Goal: Information Seeking & Learning: Learn about a topic

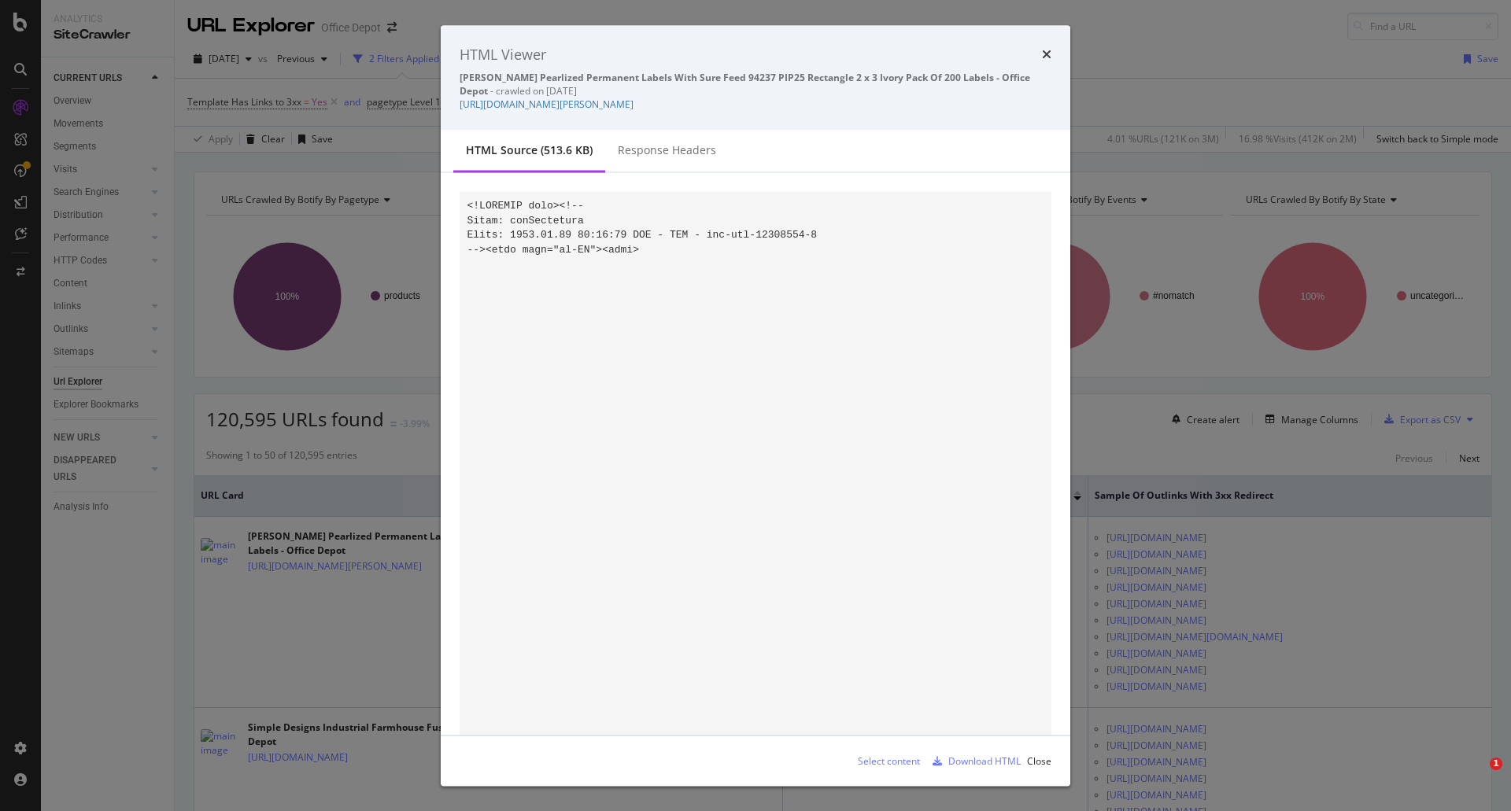
click at [45, 124] on div "HTML Viewer [PERSON_NAME] Pearlized Permanent Labels With Sure Feed 94237 PIP25…" at bounding box center [755, 405] width 1511 height 811
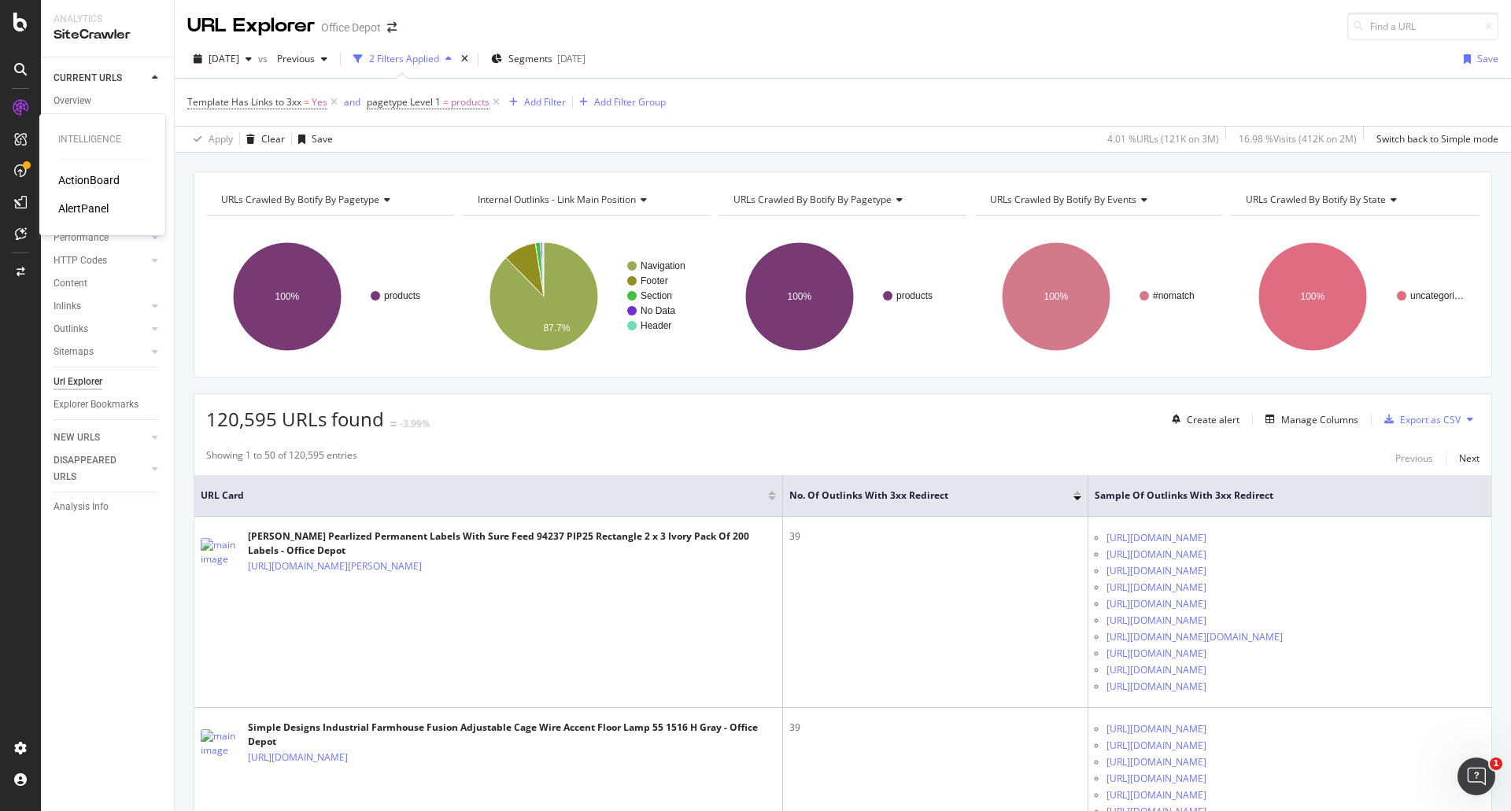
click at [87, 184] on div "ActionBoard" at bounding box center [88, 180] width 61 height 16
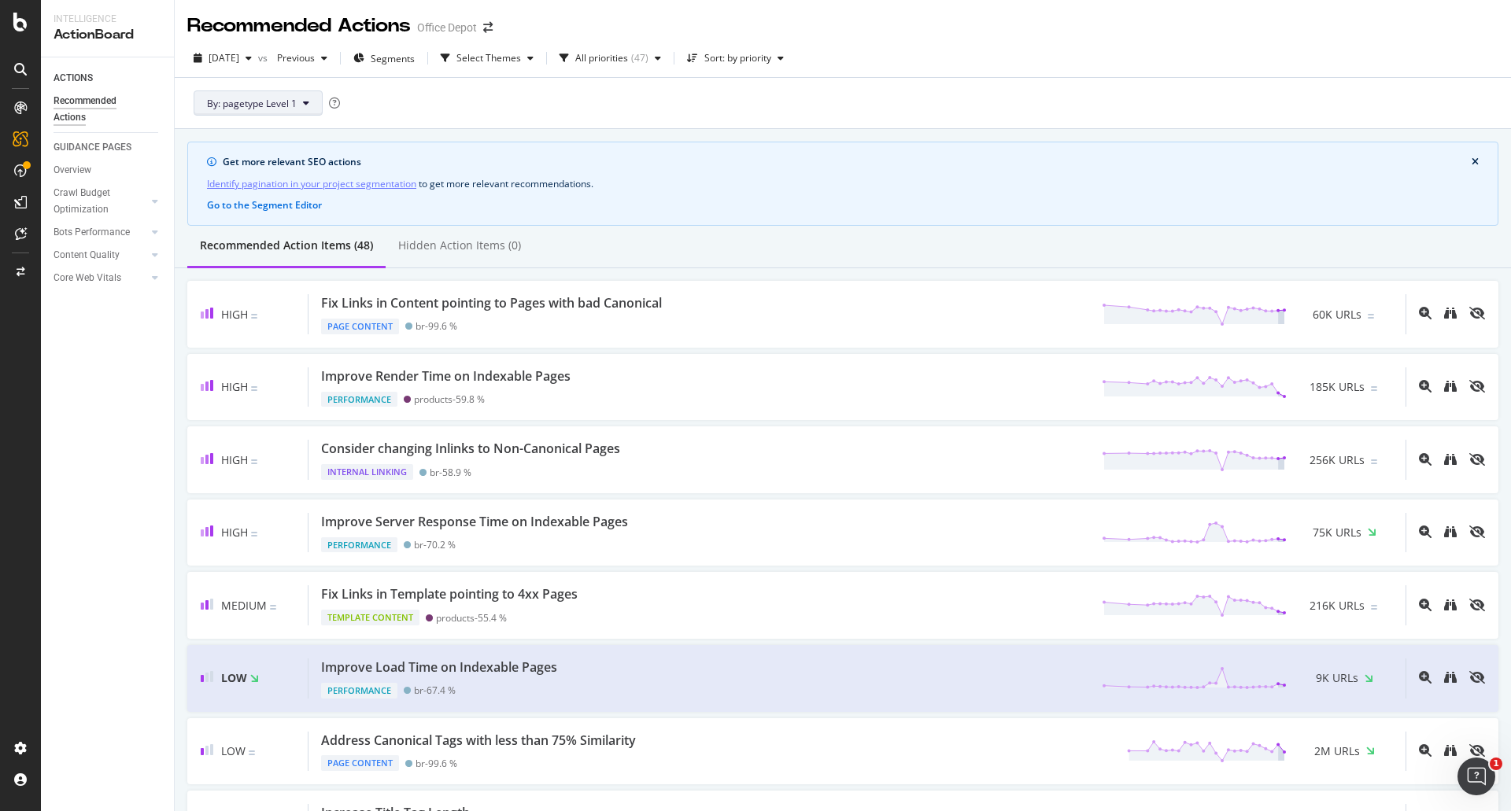
click at [307, 102] on icon at bounding box center [306, 102] width 6 height 9
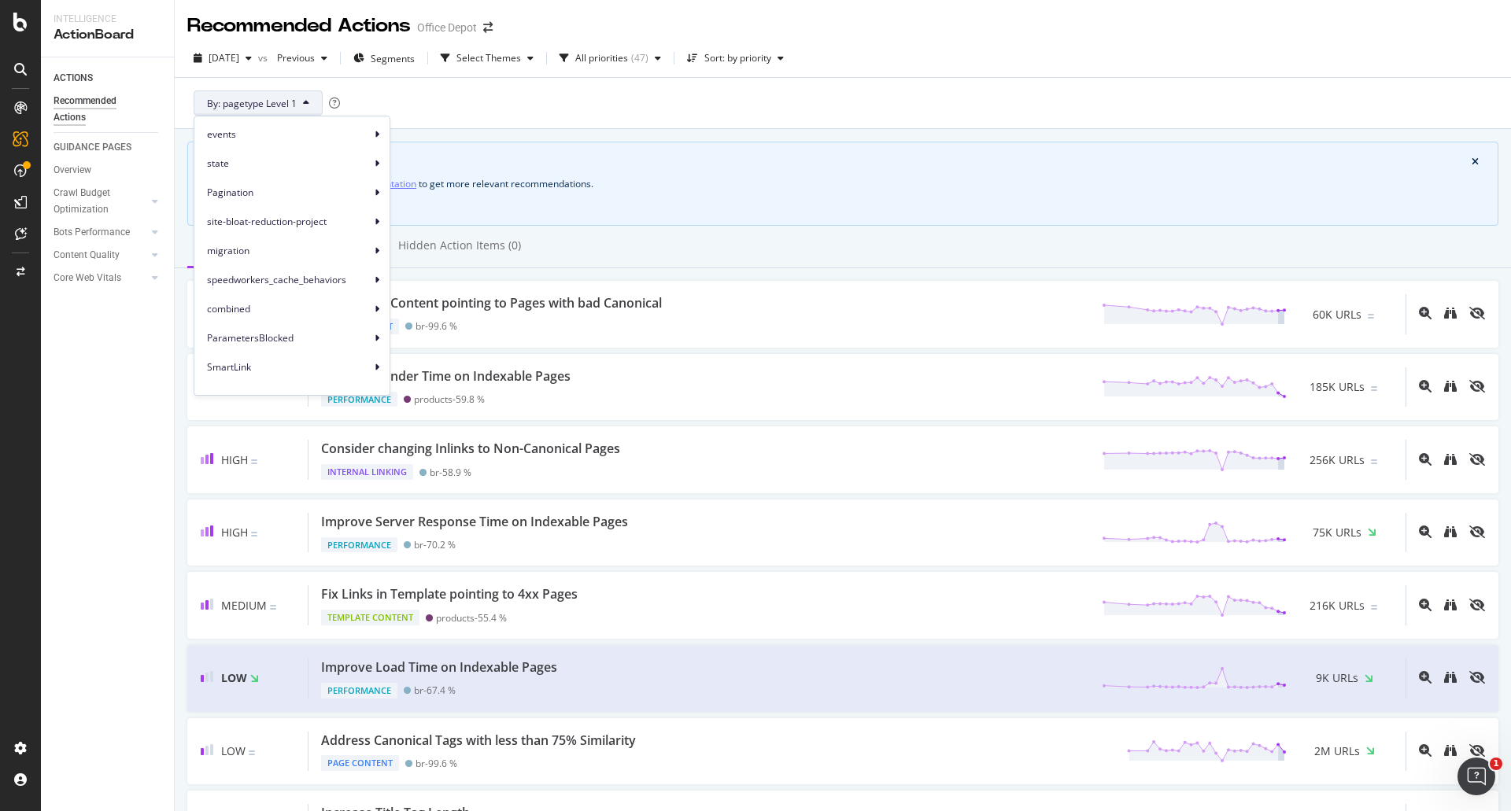
scroll to position [79, 0]
click at [375, 374] on icon at bounding box center [377, 372] width 5 height 9
click at [375, 157] on icon at bounding box center [377, 159] width 5 height 9
click at [419, 201] on span "pagetype Level 2" at bounding box center [441, 196] width 74 height 14
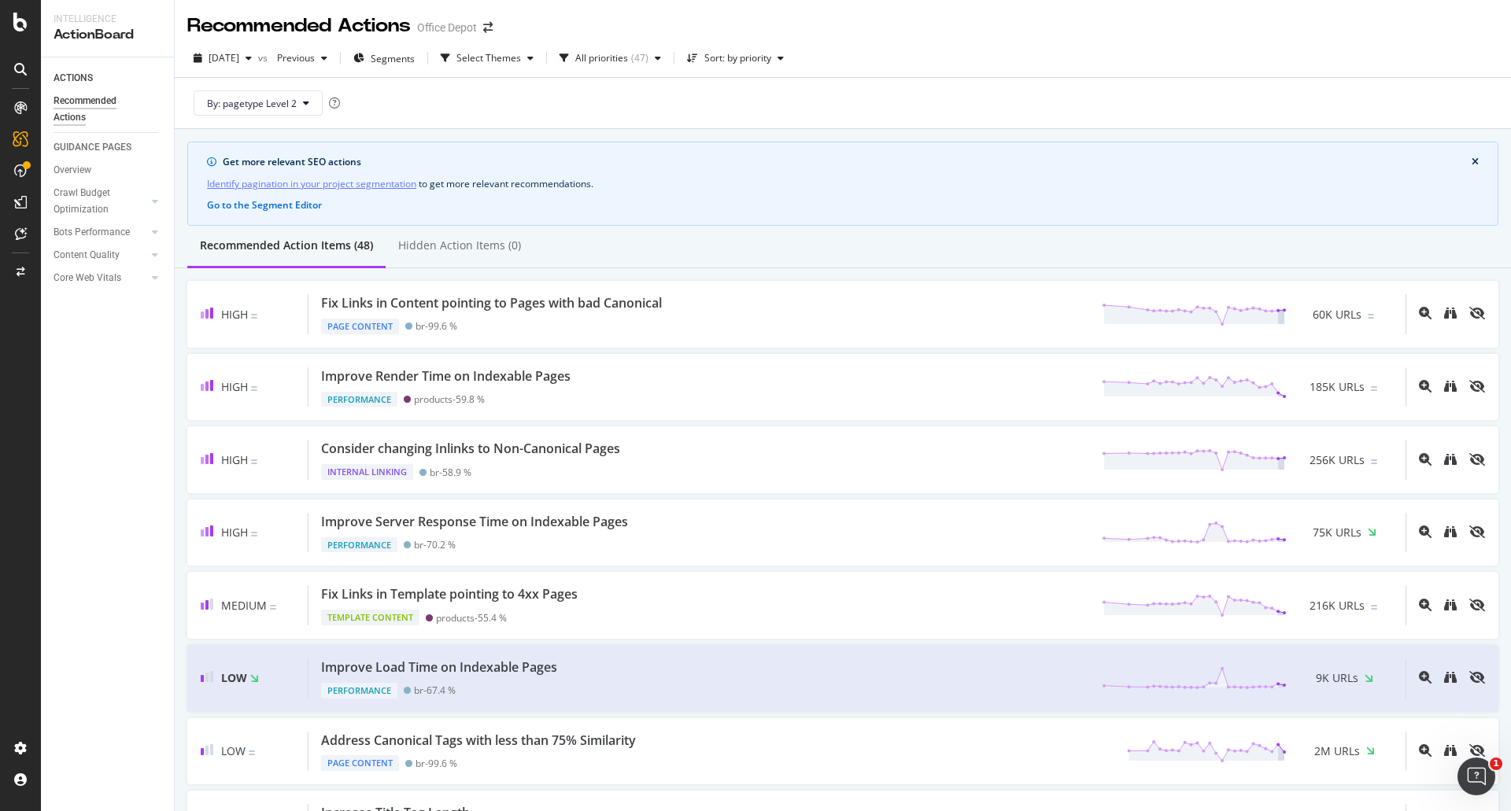
click at [251, 104] on span "By: pagetype Level 2" at bounding box center [252, 103] width 90 height 13
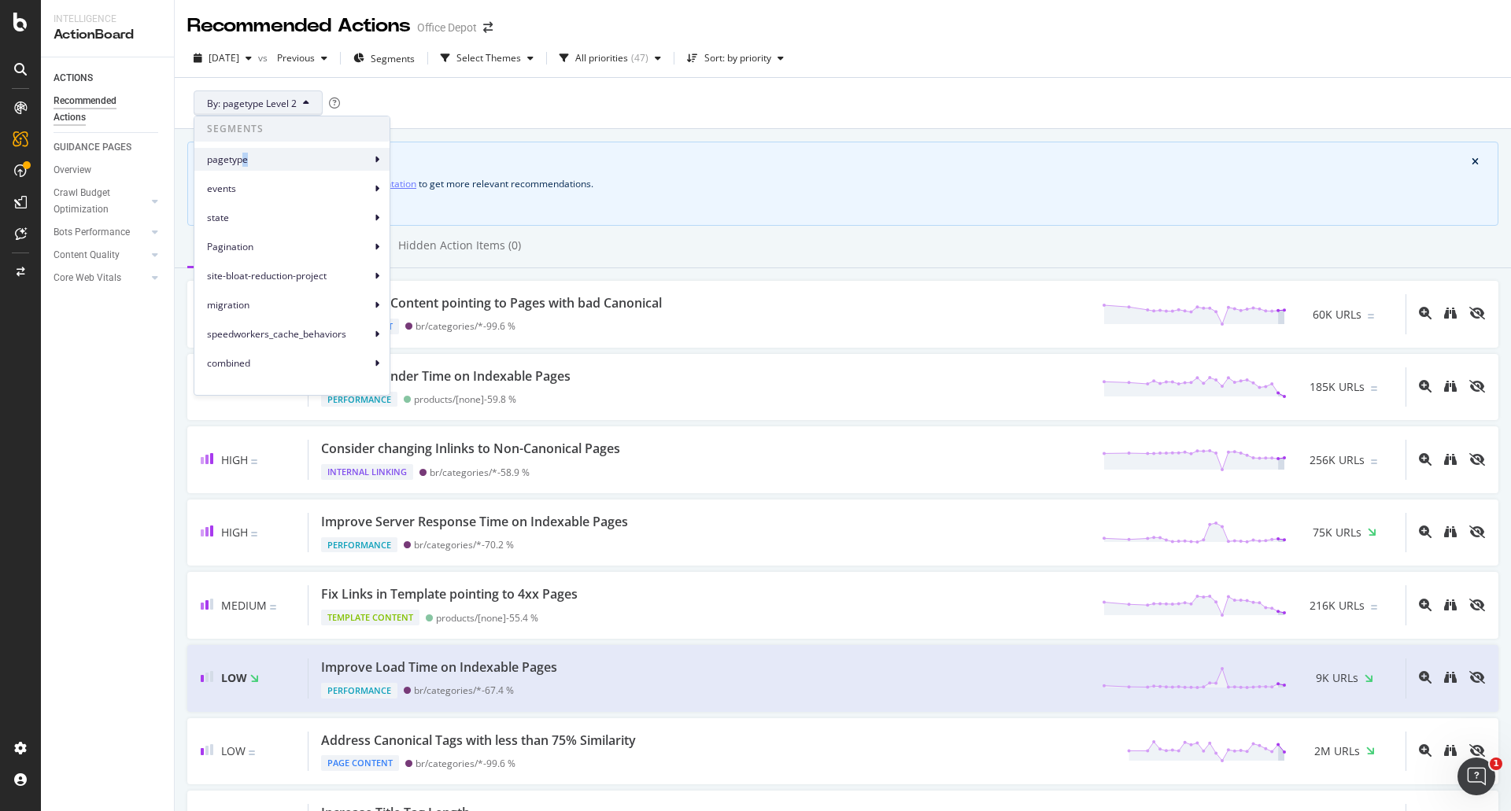
drag, startPoint x: 244, startPoint y: 170, endPoint x: 264, endPoint y: 160, distance: 22.2
click at [264, 160] on div "pagetype" at bounding box center [291, 159] width 195 height 23
click at [733, 110] on div "By: pagetype Level 2" at bounding box center [842, 103] width 1311 height 50
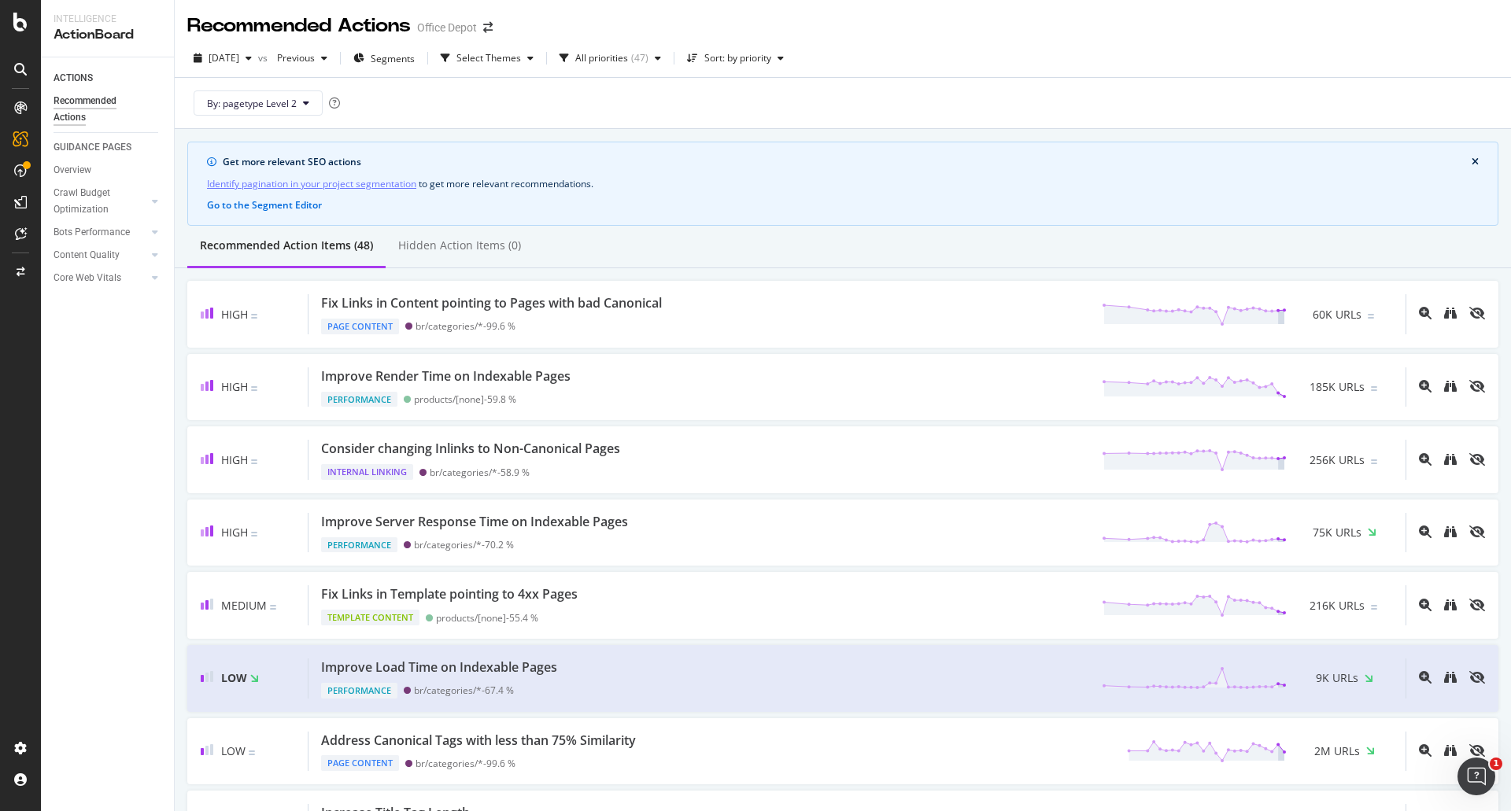
click at [285, 88] on div "By: pagetype Level 2" at bounding box center [842, 103] width 1311 height 50
click at [285, 92] on button "By: pagetype Level 2" at bounding box center [258, 103] width 129 height 25
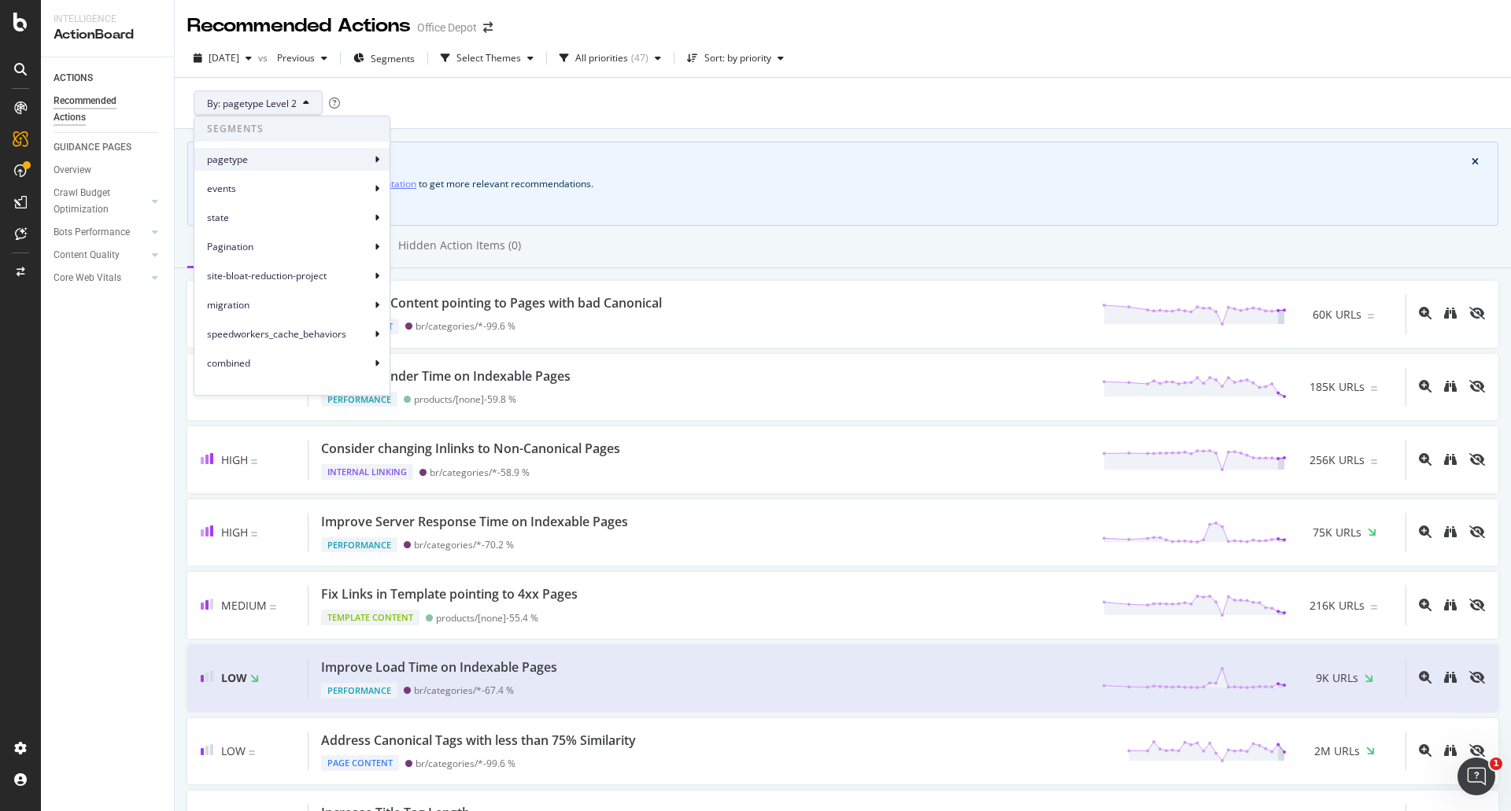
click at [375, 157] on icon at bounding box center [377, 159] width 5 height 9
click at [442, 168] on span "pagetype Level 1" at bounding box center [441, 167] width 74 height 14
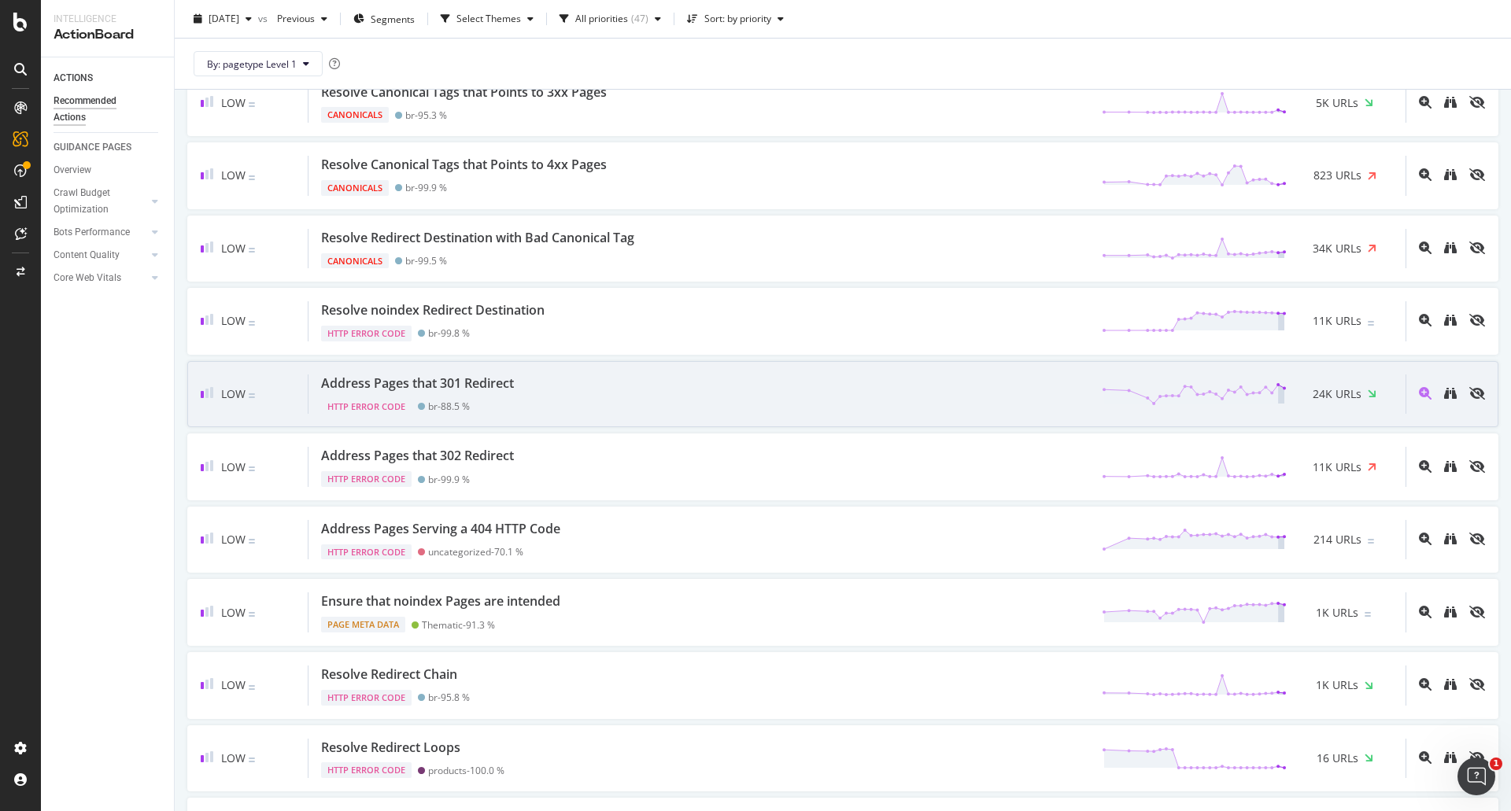
scroll to position [2991, 0]
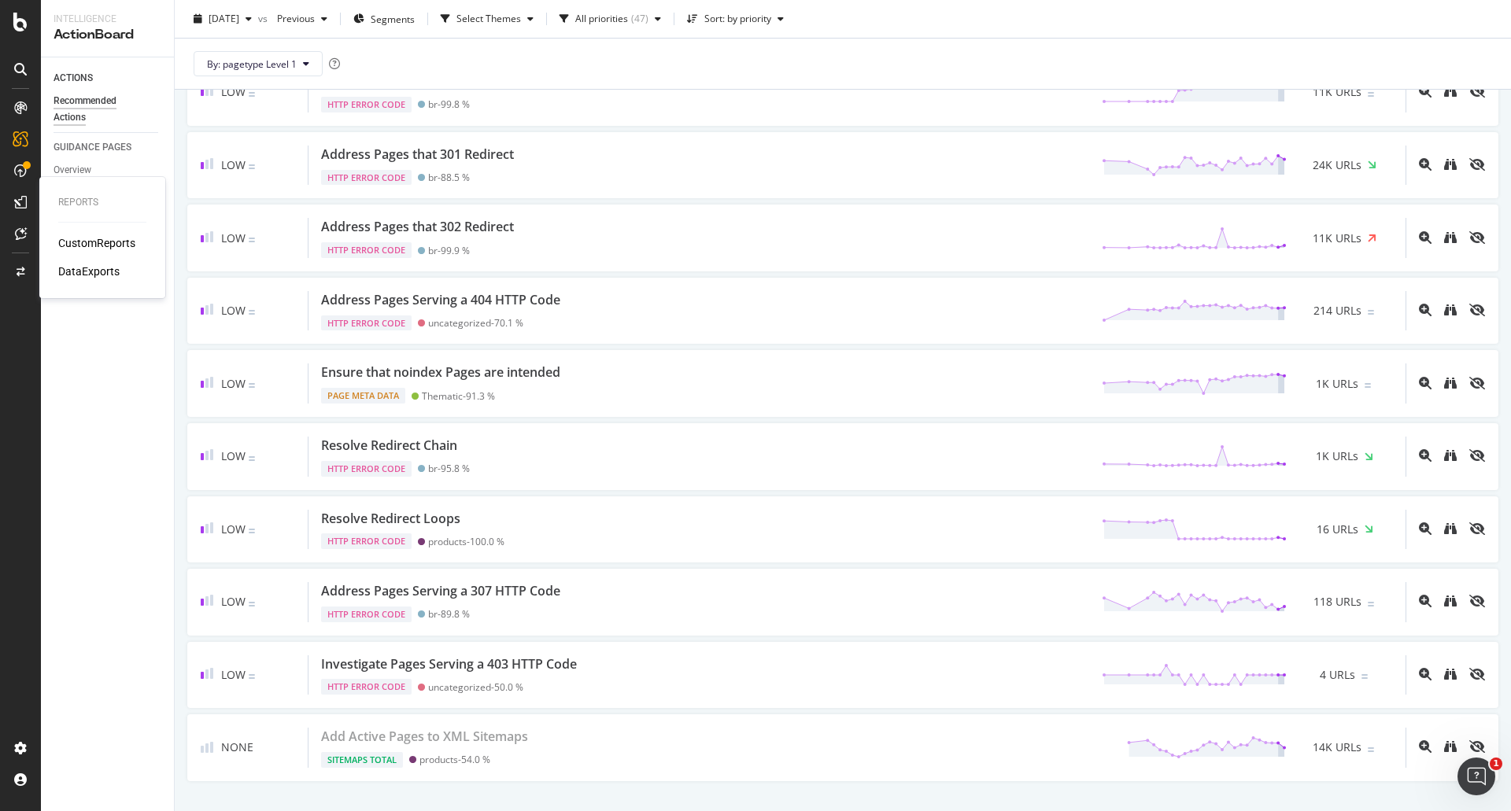
click at [113, 246] on div "CustomReports" at bounding box center [96, 243] width 77 height 16
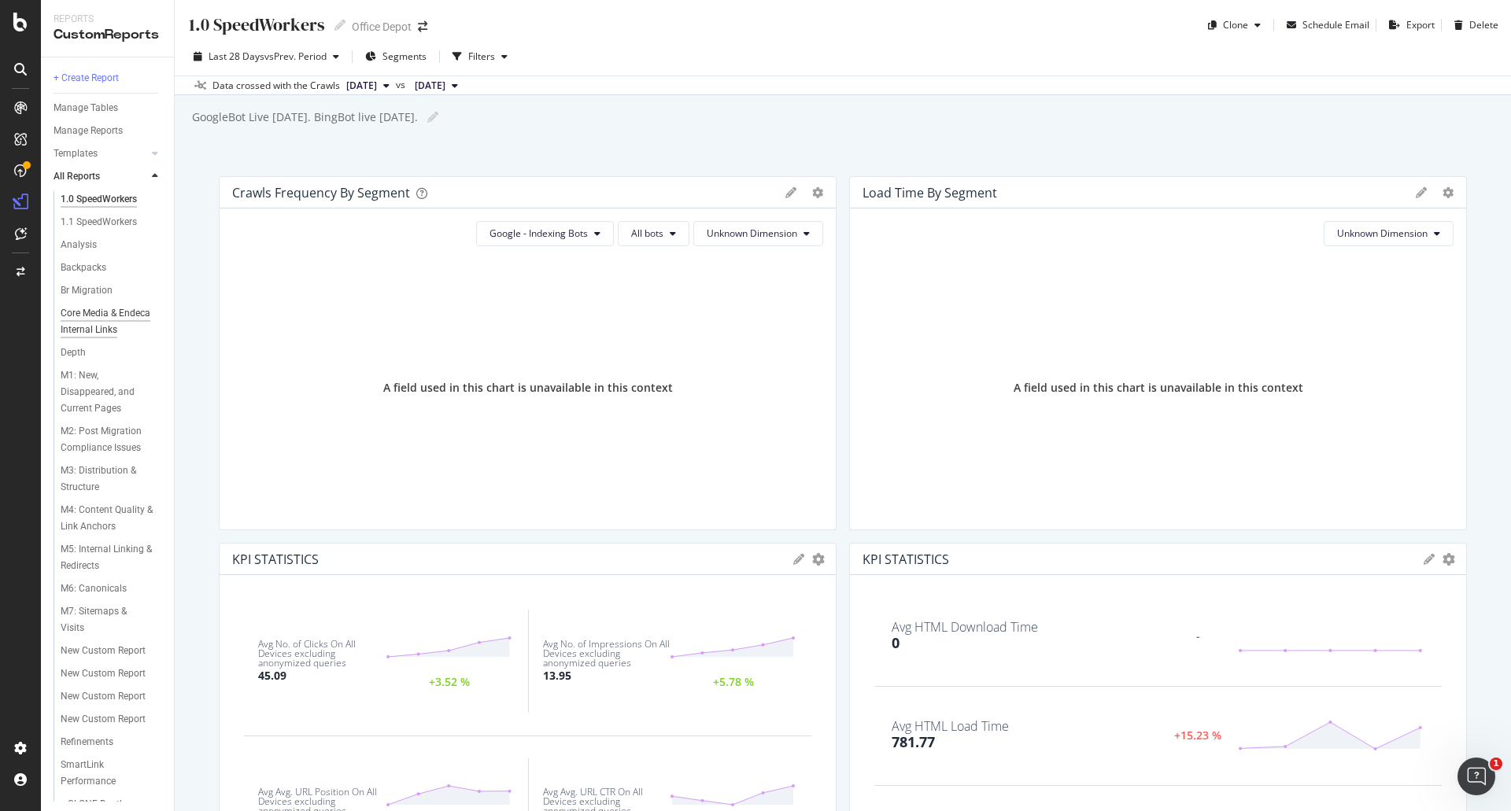
click at [105, 338] on div "Core Media & Endeca Internal Links" at bounding box center [107, 321] width 93 height 33
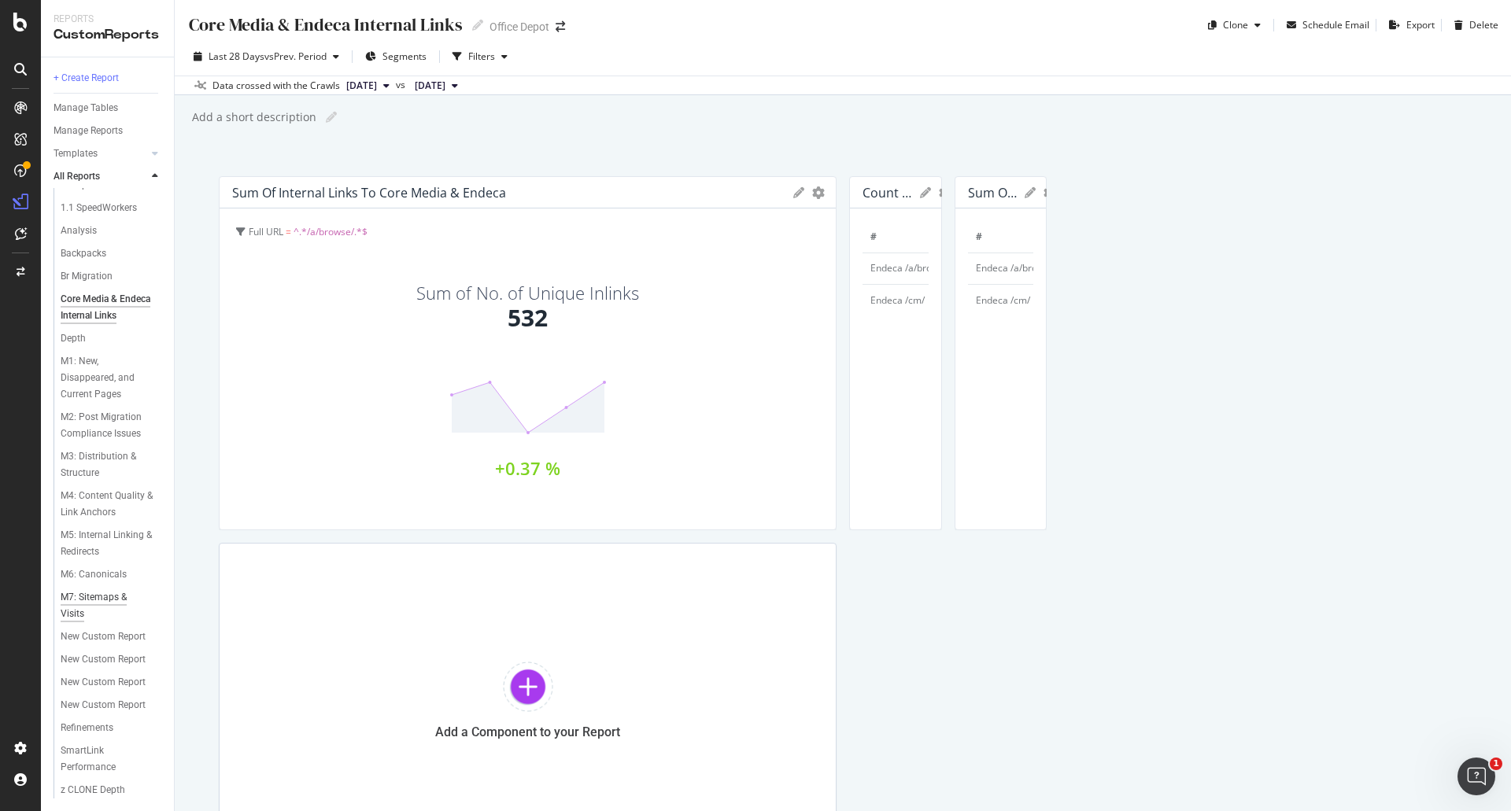
scroll to position [146, 0]
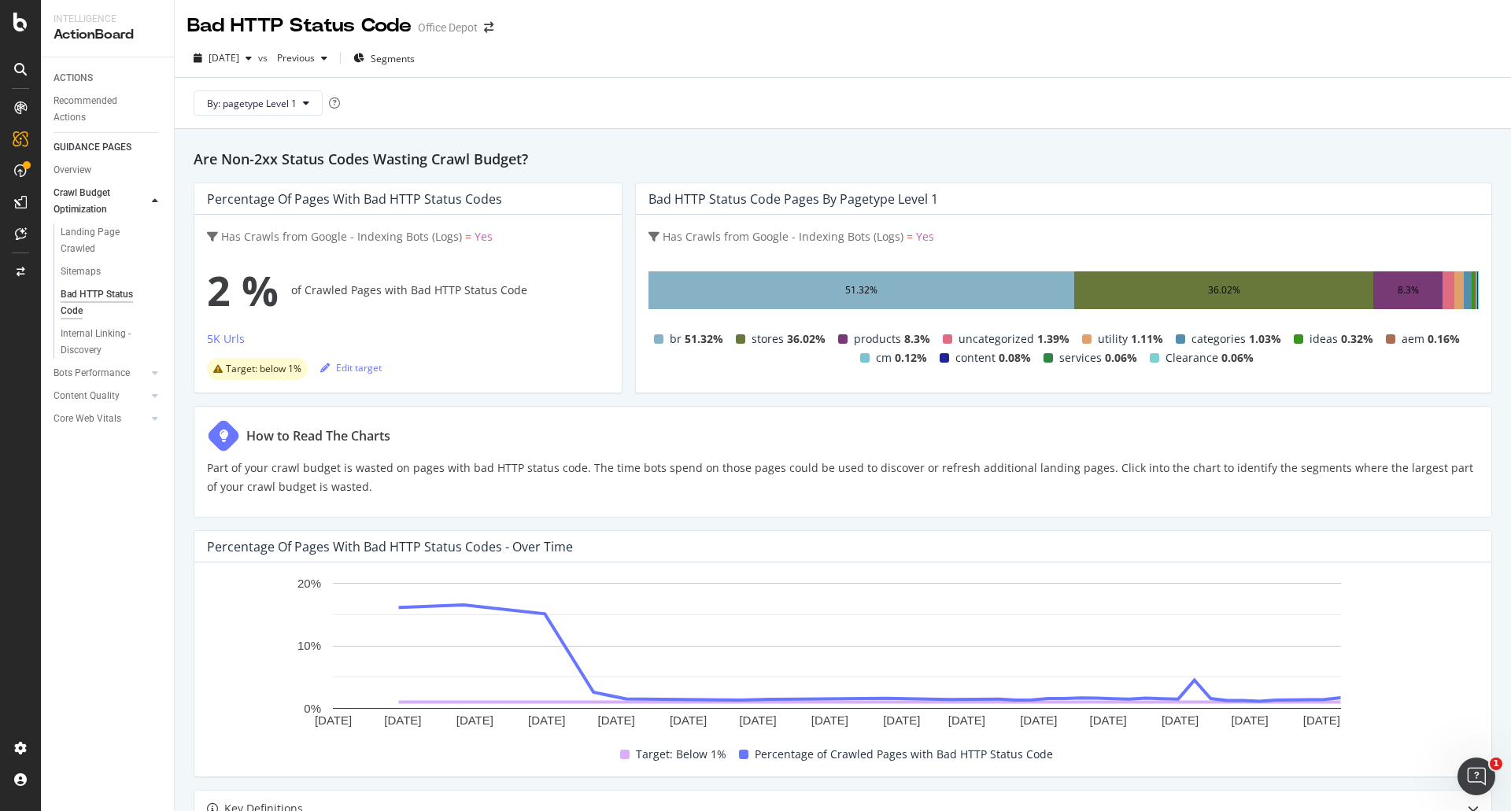
scroll to position [21, 0]
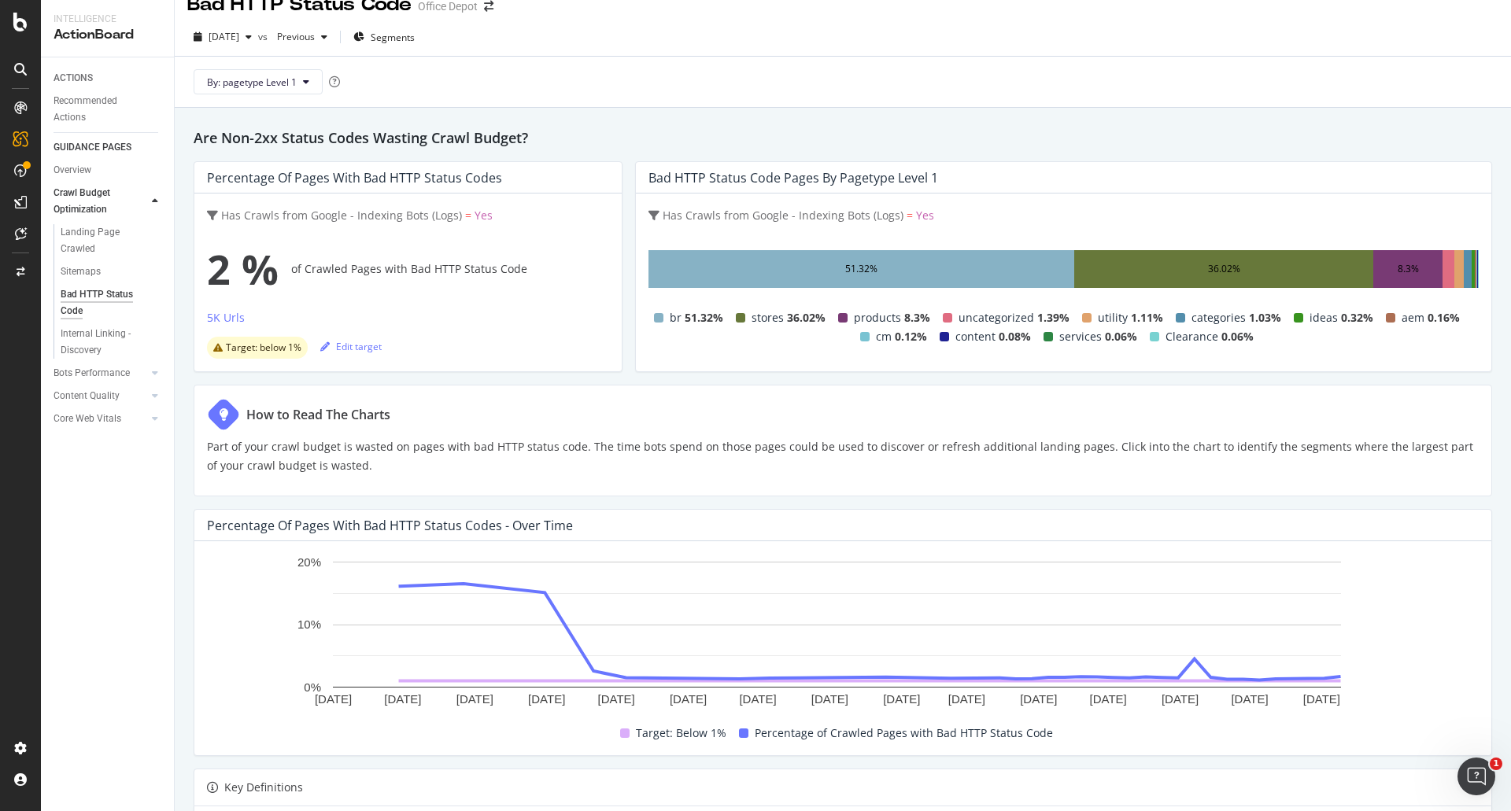
click at [871, 46] on div "2025 Aug. 16th vs Previous Segments" at bounding box center [843, 39] width 1336 height 31
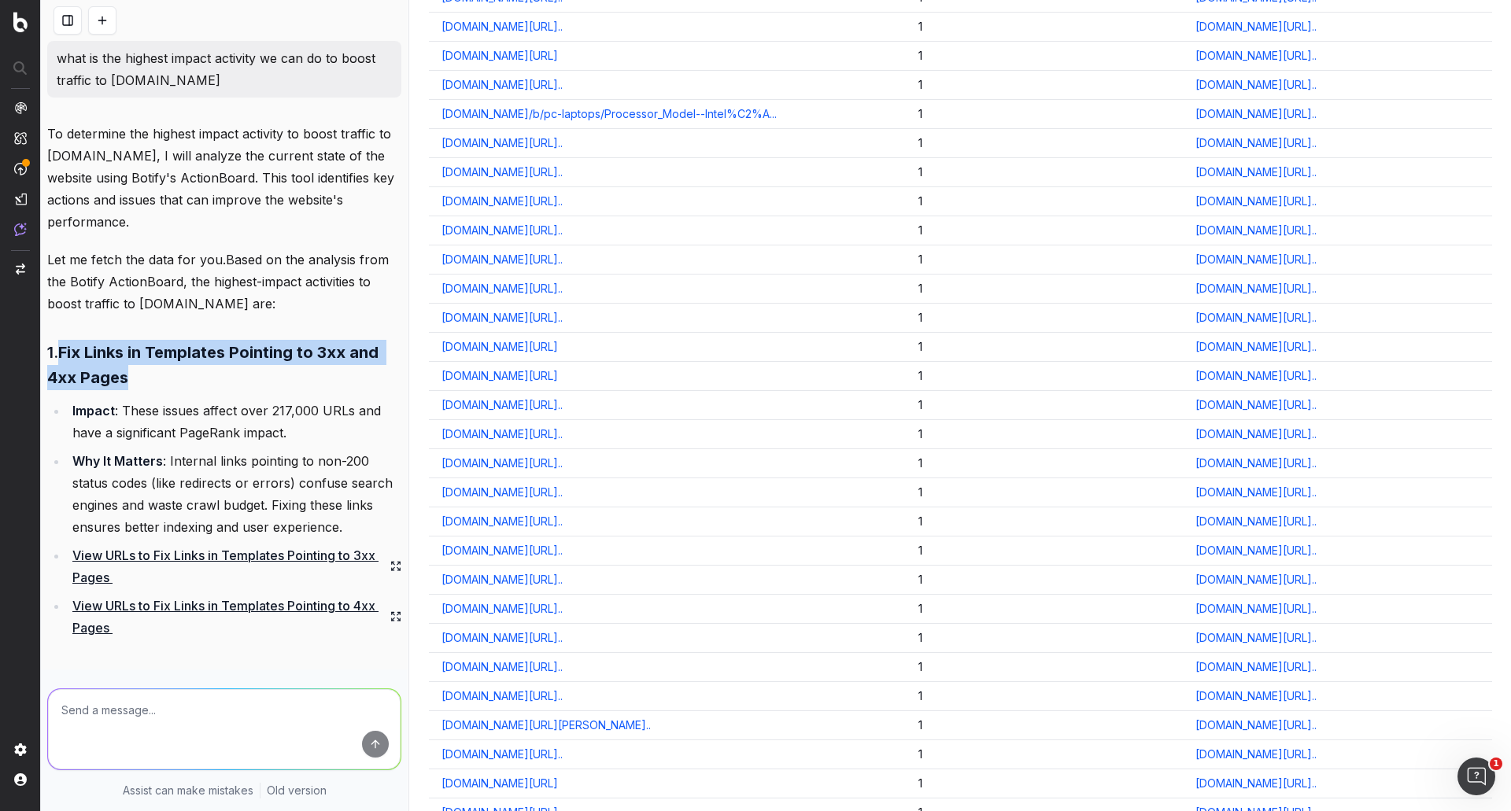
scroll to position [472, 0]
